Goal: Transaction & Acquisition: Book appointment/travel/reservation

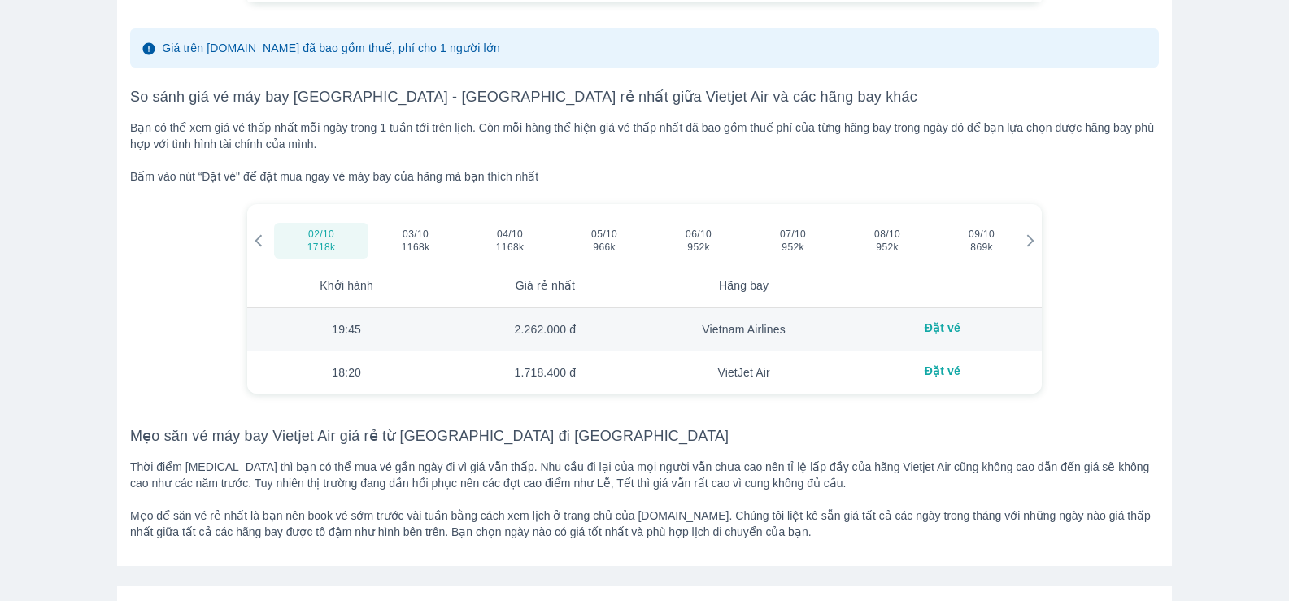
scroll to position [2114, 0]
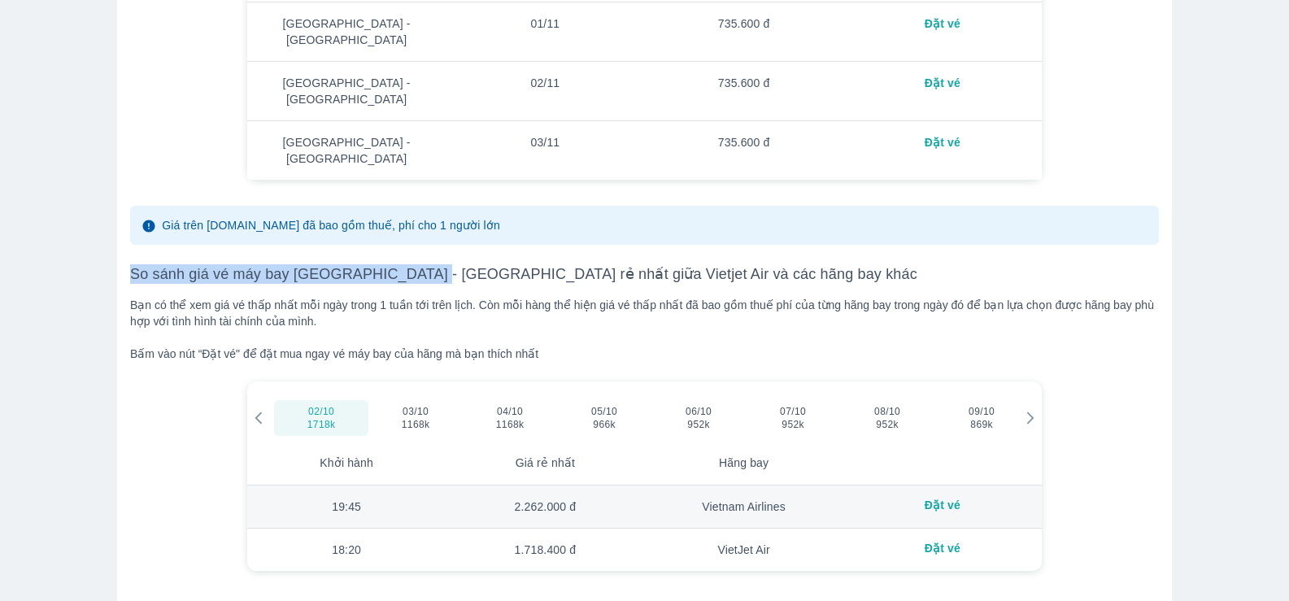
drag, startPoint x: 131, startPoint y: 229, endPoint x: 424, endPoint y: 231, distance: 292.8
click at [424, 264] on h3 "So sánh giá vé máy bay [GEOGRAPHIC_DATA] - [GEOGRAPHIC_DATA] rẻ nhất giữa Vietj…" at bounding box center [644, 274] width 1029 height 20
copy h3 "So sánh giá vé máy bay Sài Gòn - Đà Nẵng"
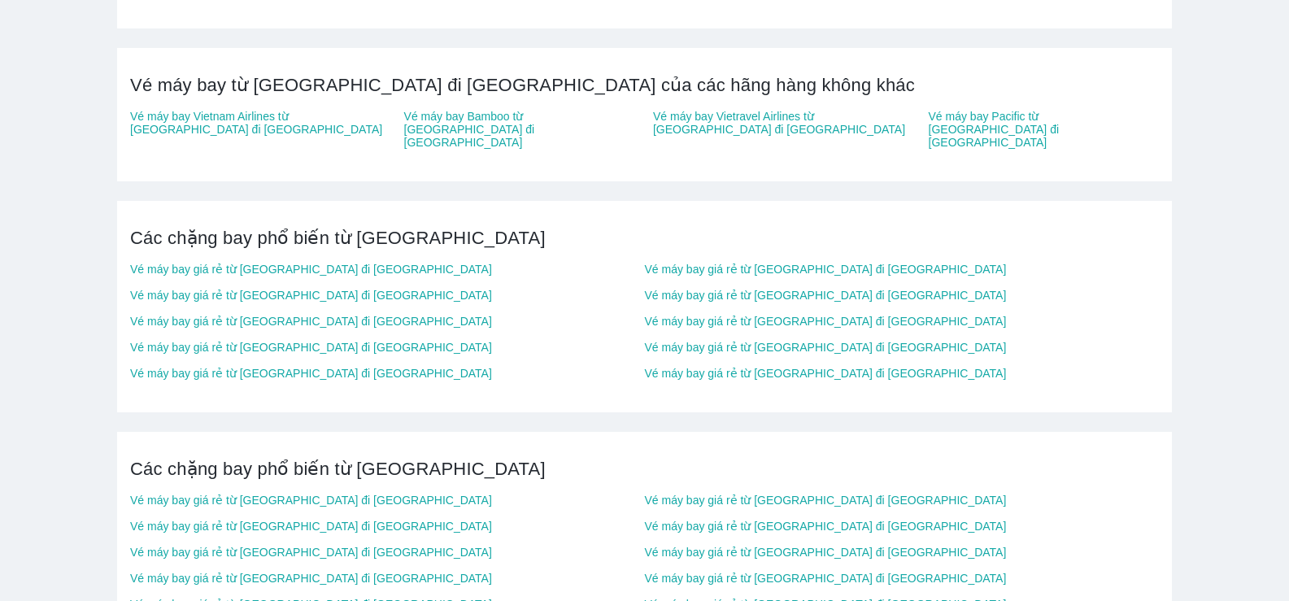
scroll to position [4960, 0]
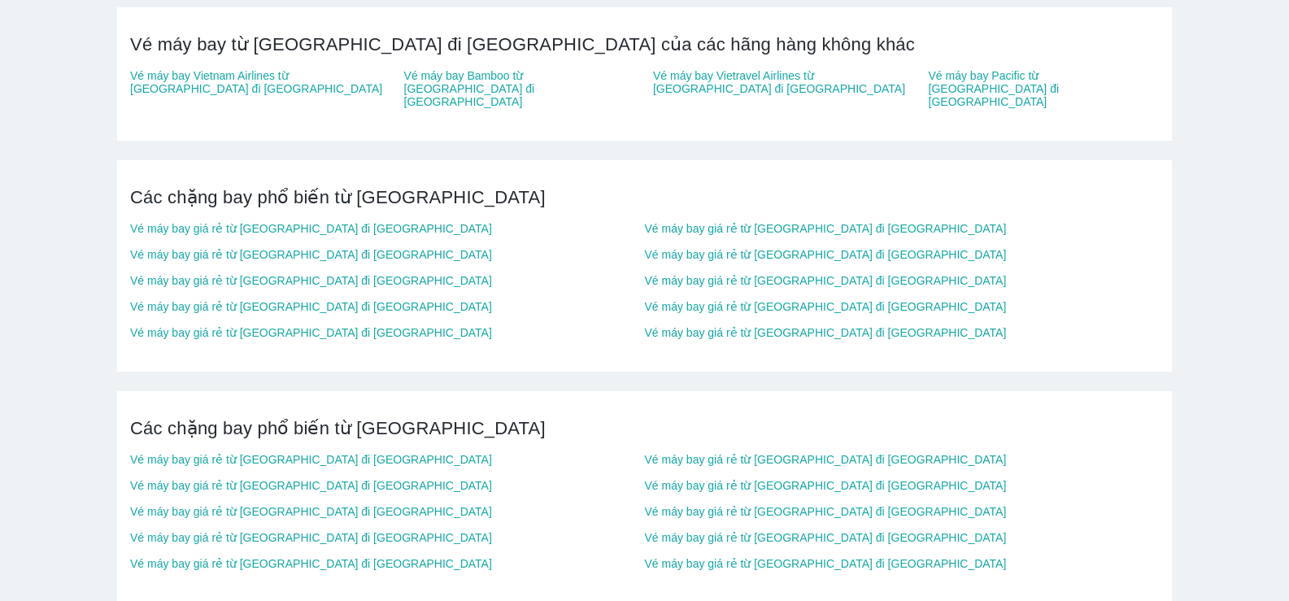
click at [258, 222] on link "Vé máy bay giá rẻ từ [GEOGRAPHIC_DATA] đi [GEOGRAPHIC_DATA]" at bounding box center [387, 228] width 515 height 13
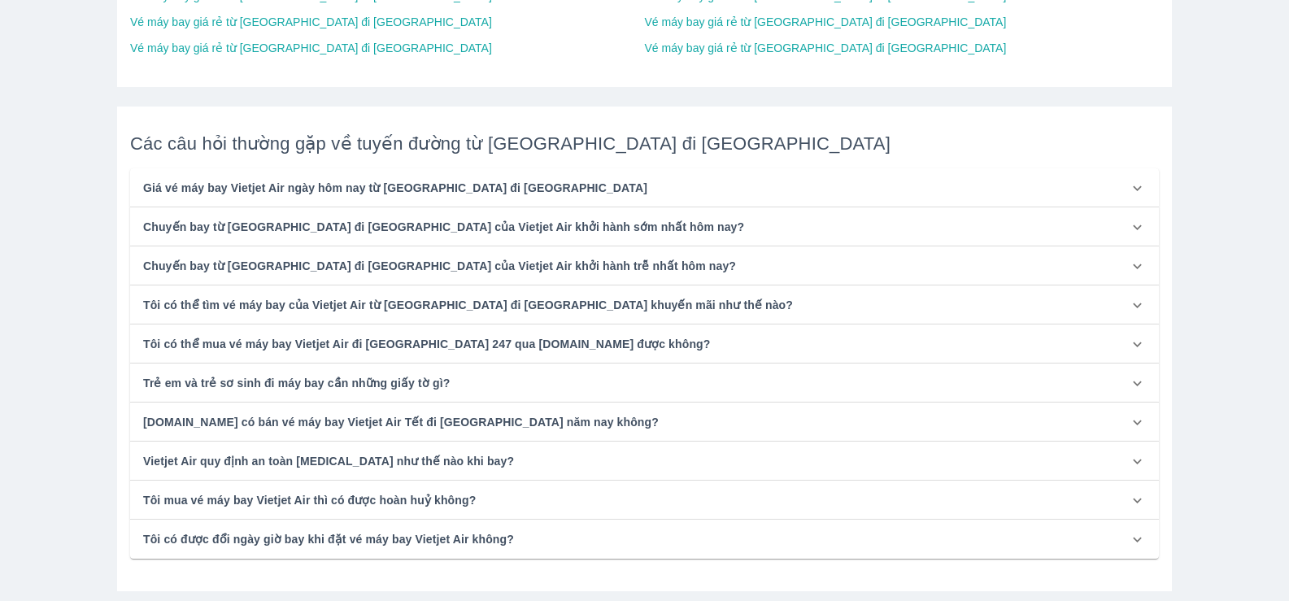
scroll to position [5448, 0]
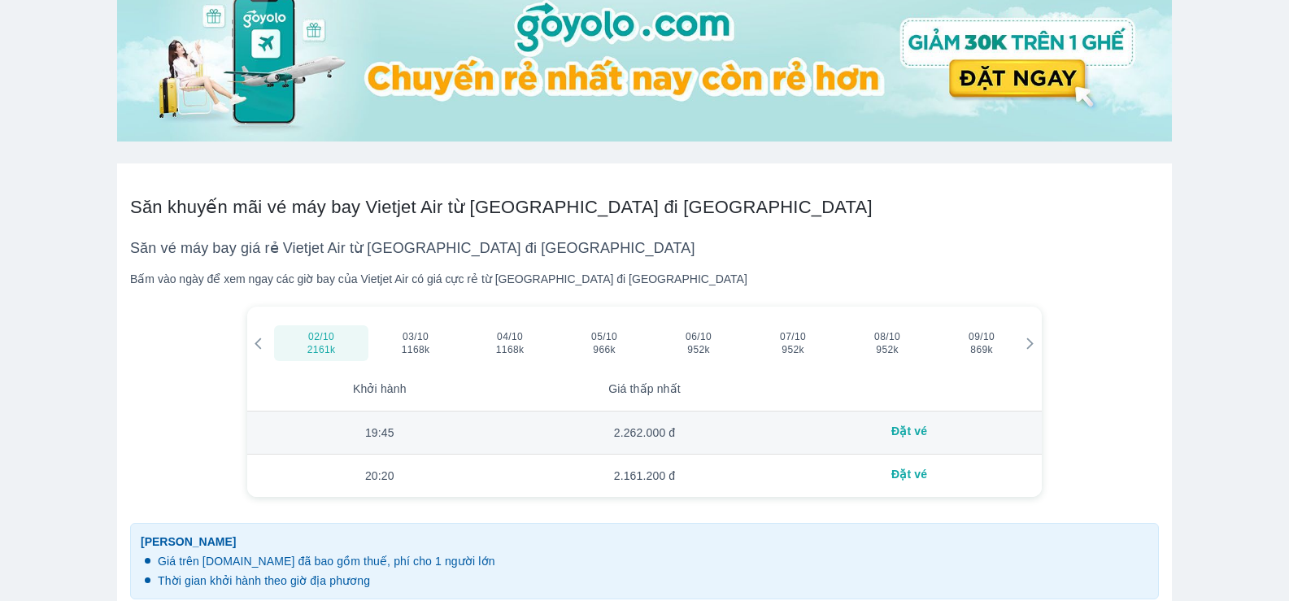
scroll to position [569, 0]
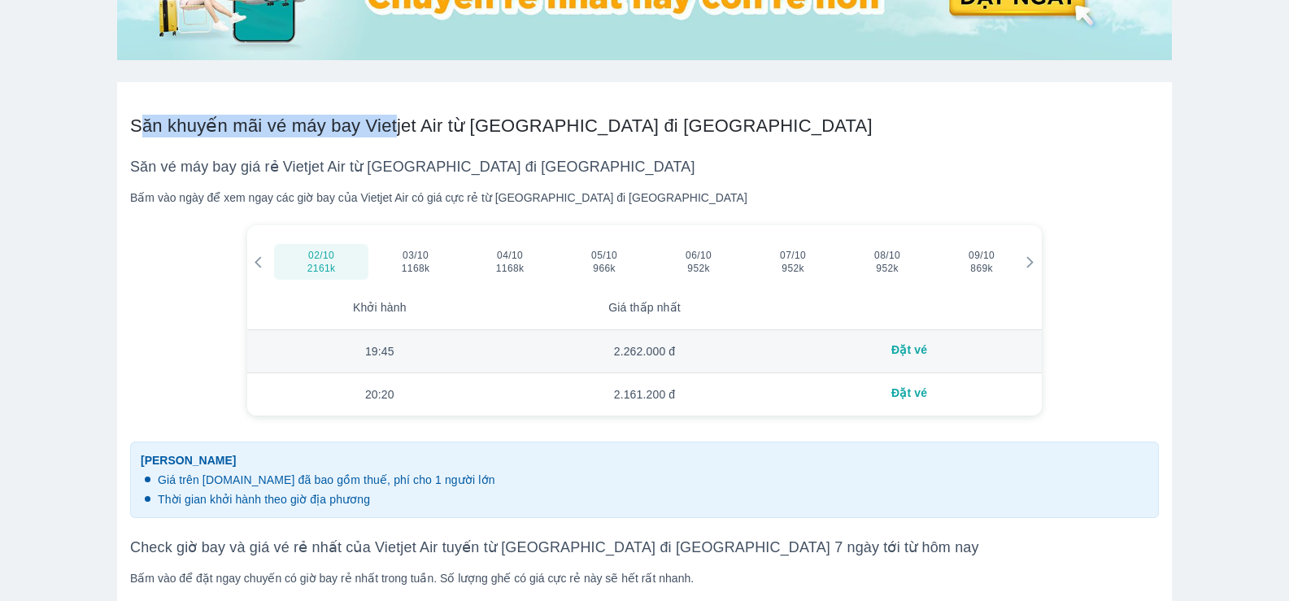
drag, startPoint x: 137, startPoint y: 126, endPoint x: 399, endPoint y: 131, distance: 262.7
click at [399, 131] on h2 "Săn khuyến mãi vé máy bay Vietjet Air từ [GEOGRAPHIC_DATA] đi [GEOGRAPHIC_DATA]" at bounding box center [644, 126] width 1029 height 23
click at [310, 255] on span "02/10" at bounding box center [321, 255] width 26 height 13
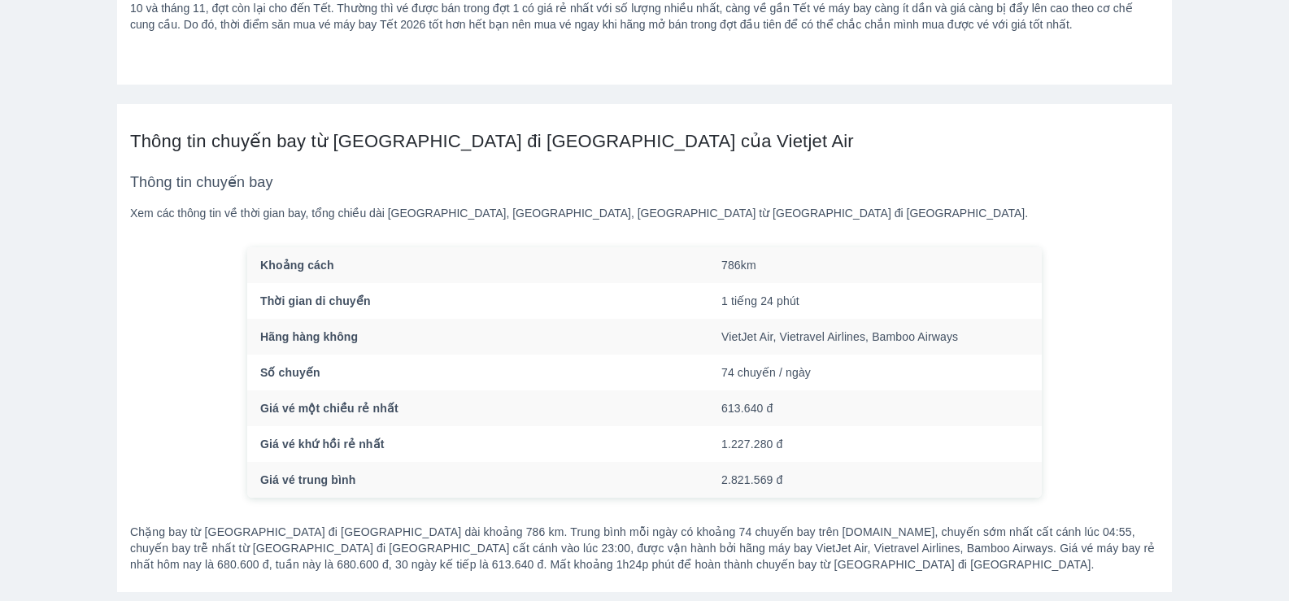
scroll to position [4147, 0]
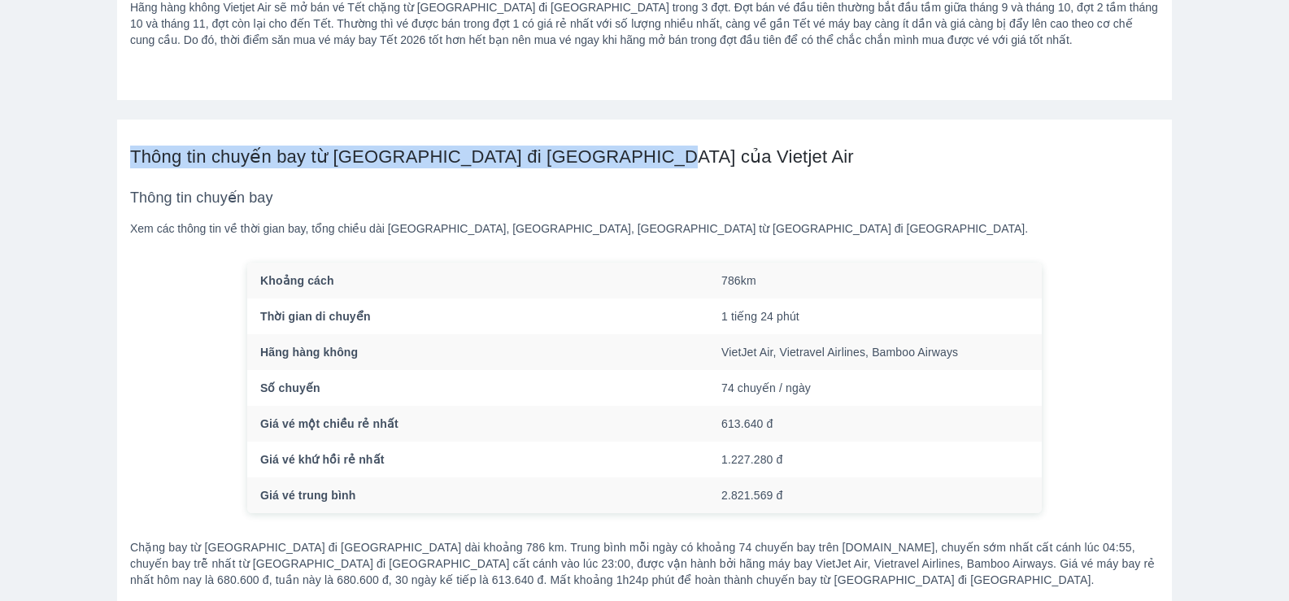
drag, startPoint x: 185, startPoint y: 67, endPoint x: 685, endPoint y: 65, distance: 500.1
drag, startPoint x: 567, startPoint y: 76, endPoint x: 477, endPoint y: 87, distance: 90.1
click at [477, 146] on h2 "Thông tin chuyến bay từ [GEOGRAPHIC_DATA] đi [GEOGRAPHIC_DATA] của Vietjet Air" at bounding box center [644, 157] width 1029 height 23
drag, startPoint x: 135, startPoint y: 81, endPoint x: 492, endPoint y: 79, distance: 357.0
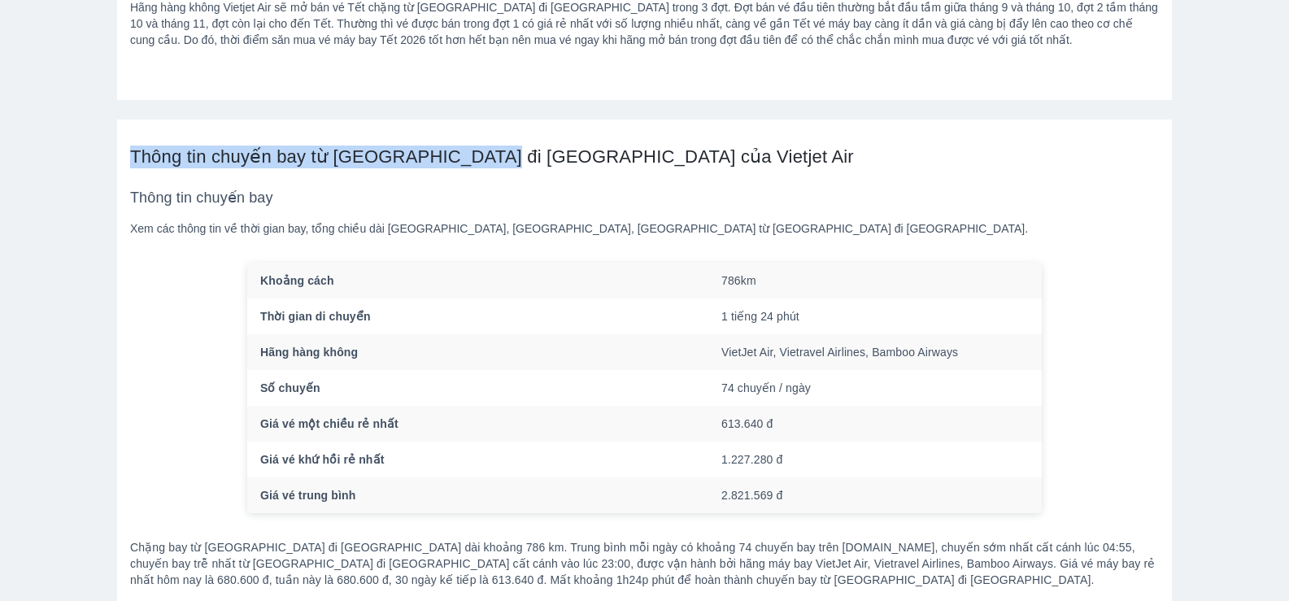
click at [492, 146] on h2 "Thông tin chuyến bay từ [GEOGRAPHIC_DATA] đi [GEOGRAPHIC_DATA] của Vietjet Air" at bounding box center [644, 157] width 1029 height 23
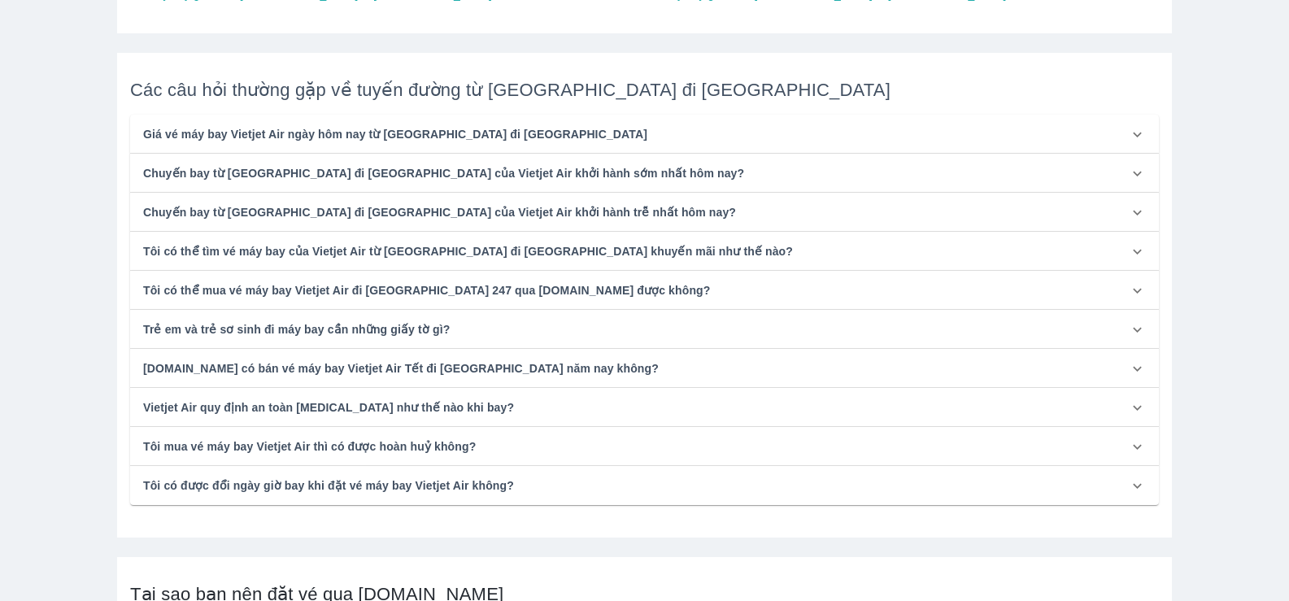
scroll to position [5813, 0]
